Goal: Task Accomplishment & Management: Manage account settings

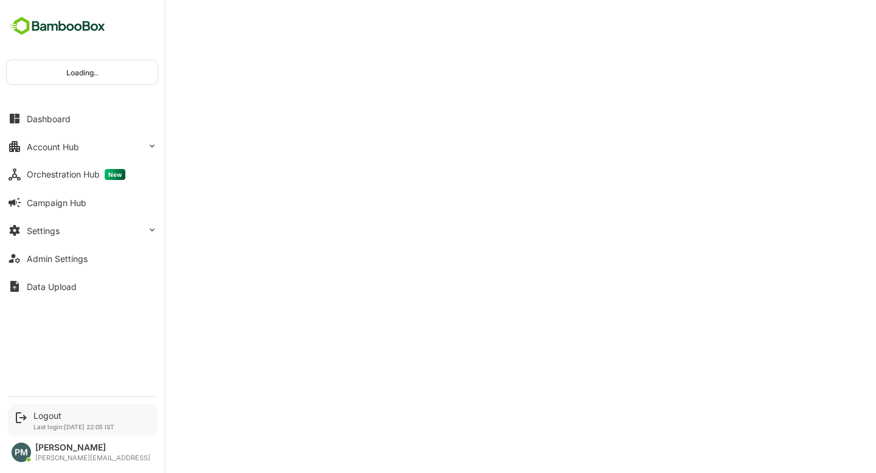
click at [47, 427] on p "Last login: [DATE] 22:05 IST" at bounding box center [73, 427] width 81 height 7
click at [36, 411] on div "Logout" at bounding box center [73, 416] width 81 height 10
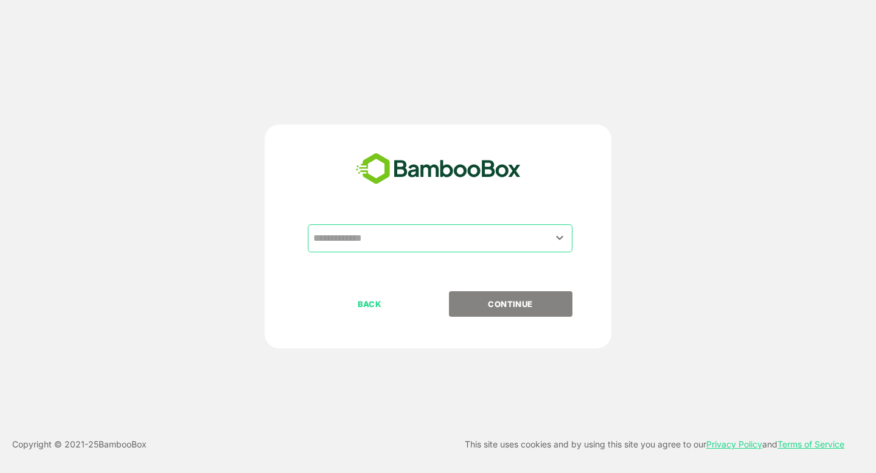
click at [416, 247] on input "text" at bounding box center [440, 238] width 260 height 23
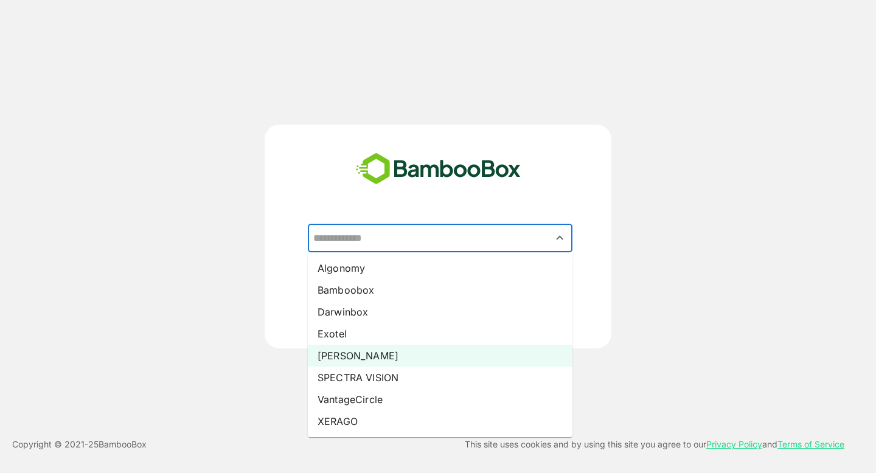
click at [349, 355] on li "[PERSON_NAME]" at bounding box center [440, 356] width 265 height 22
type input "*****"
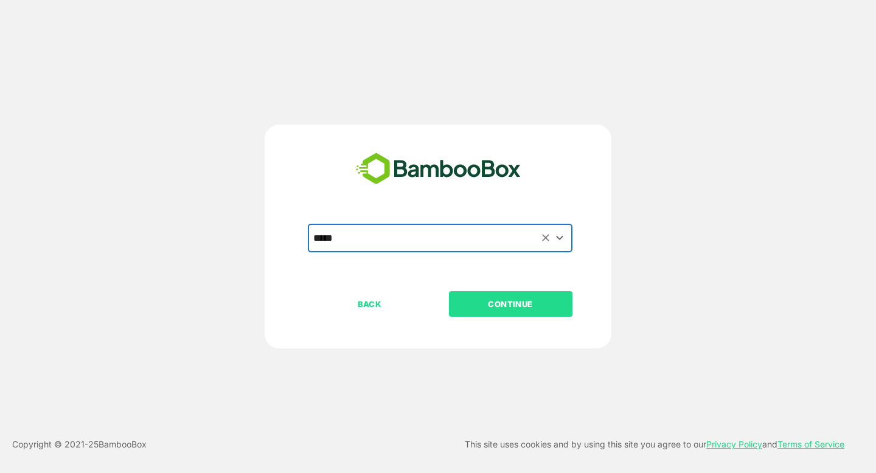
click at [512, 302] on p "CONTINUE" at bounding box center [511, 304] width 122 height 13
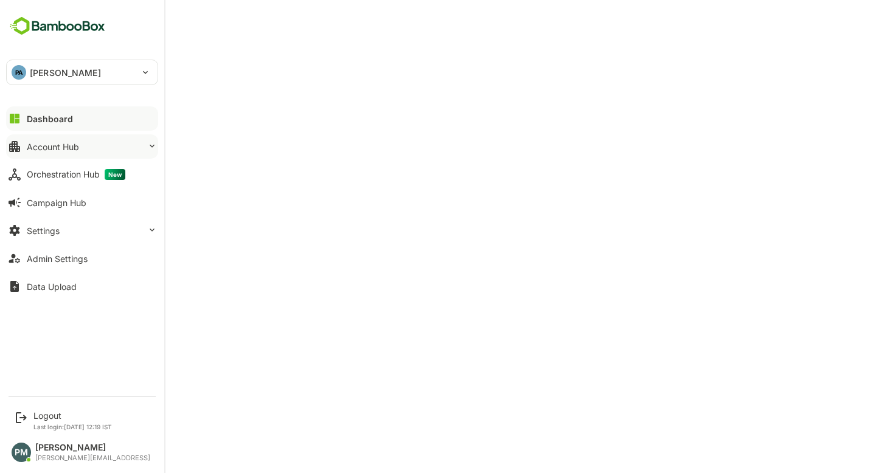
click at [64, 146] on div "Account Hub" at bounding box center [53, 147] width 52 height 10
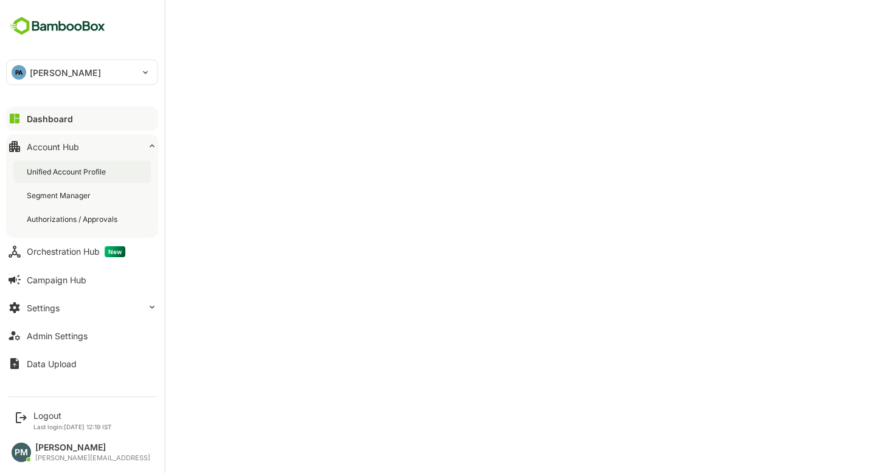
click at [94, 174] on div "Unified Account Profile" at bounding box center [68, 172] width 82 height 10
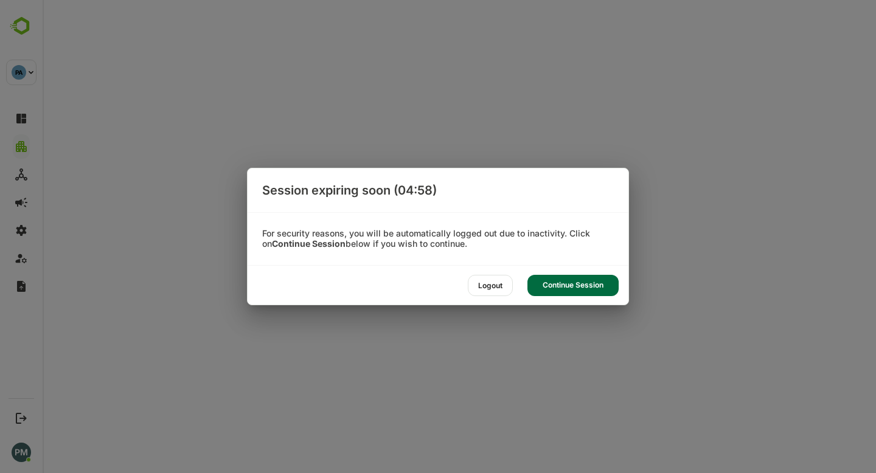
click at [582, 287] on div "Continue Session" at bounding box center [573, 285] width 91 height 21
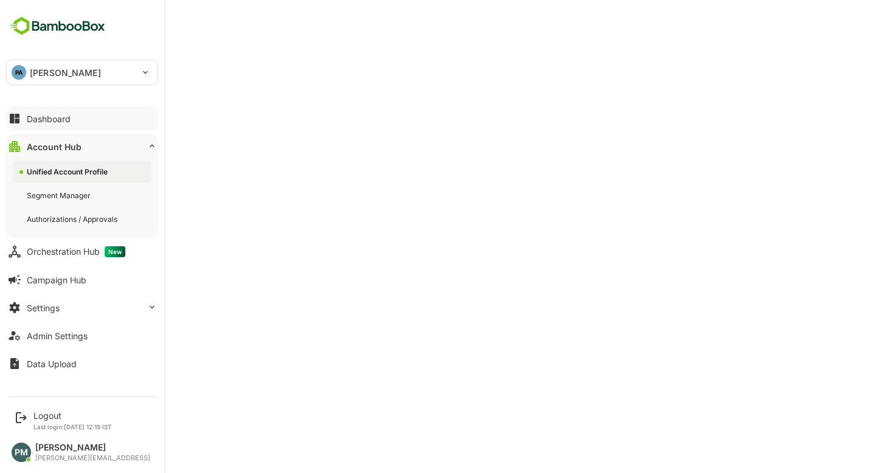
click at [21, 122] on icon at bounding box center [14, 118] width 15 height 15
